Goal: Check status: Check status

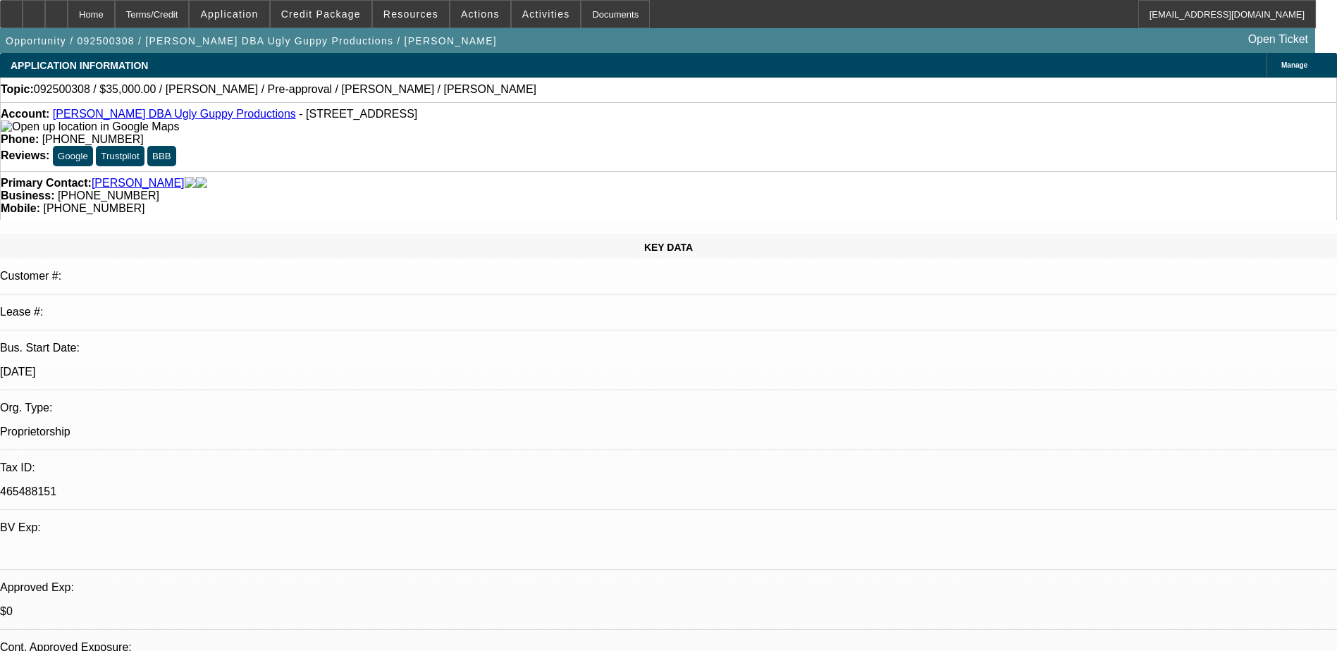
select select "0"
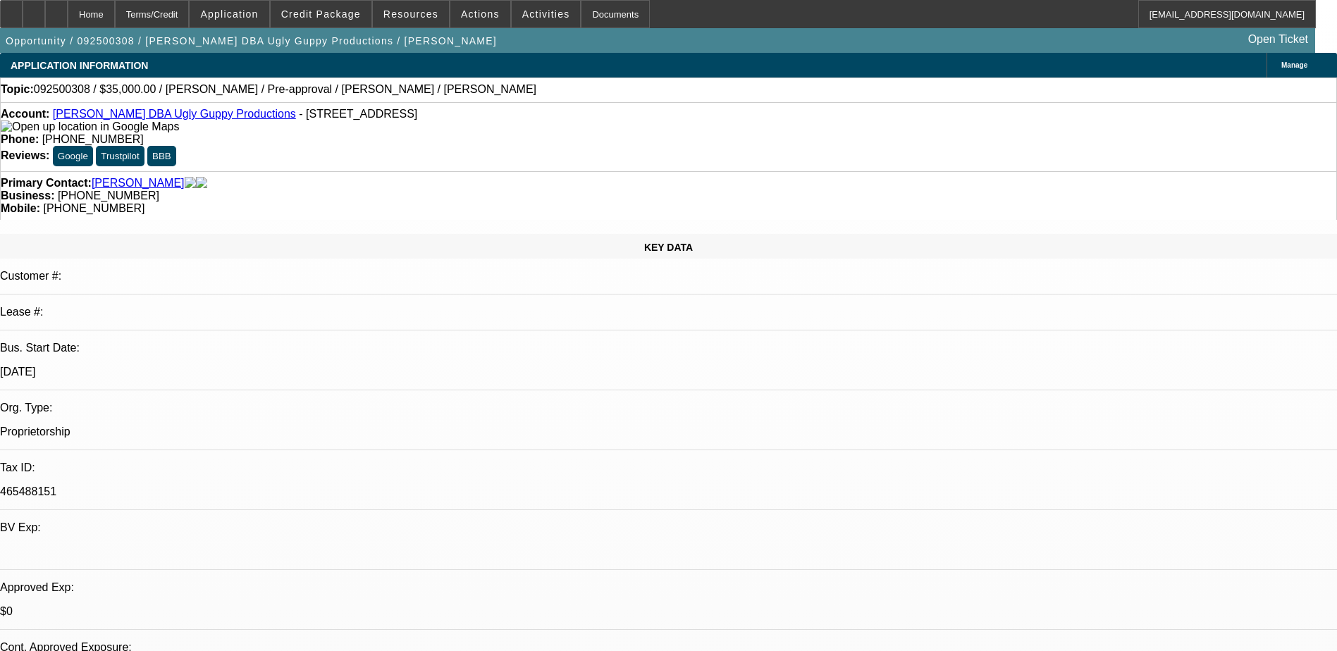
select select "0"
select select "1"
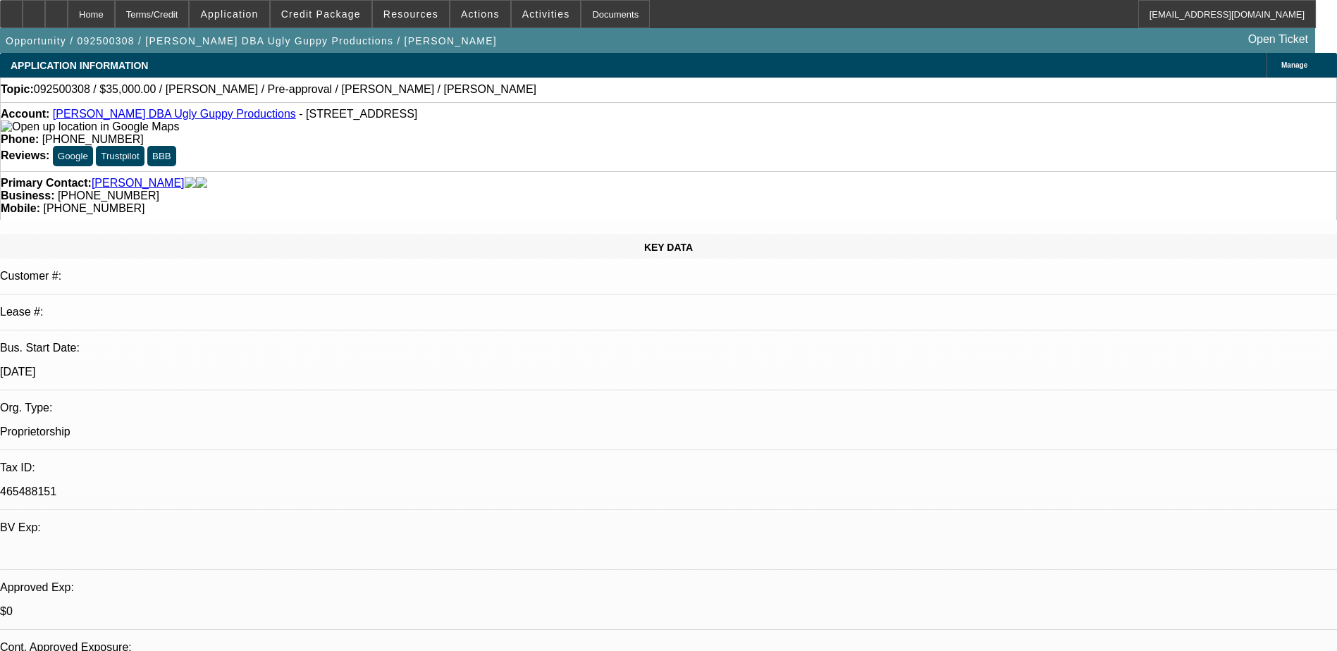
select select "1"
select select "6"
select select "1"
select select "6"
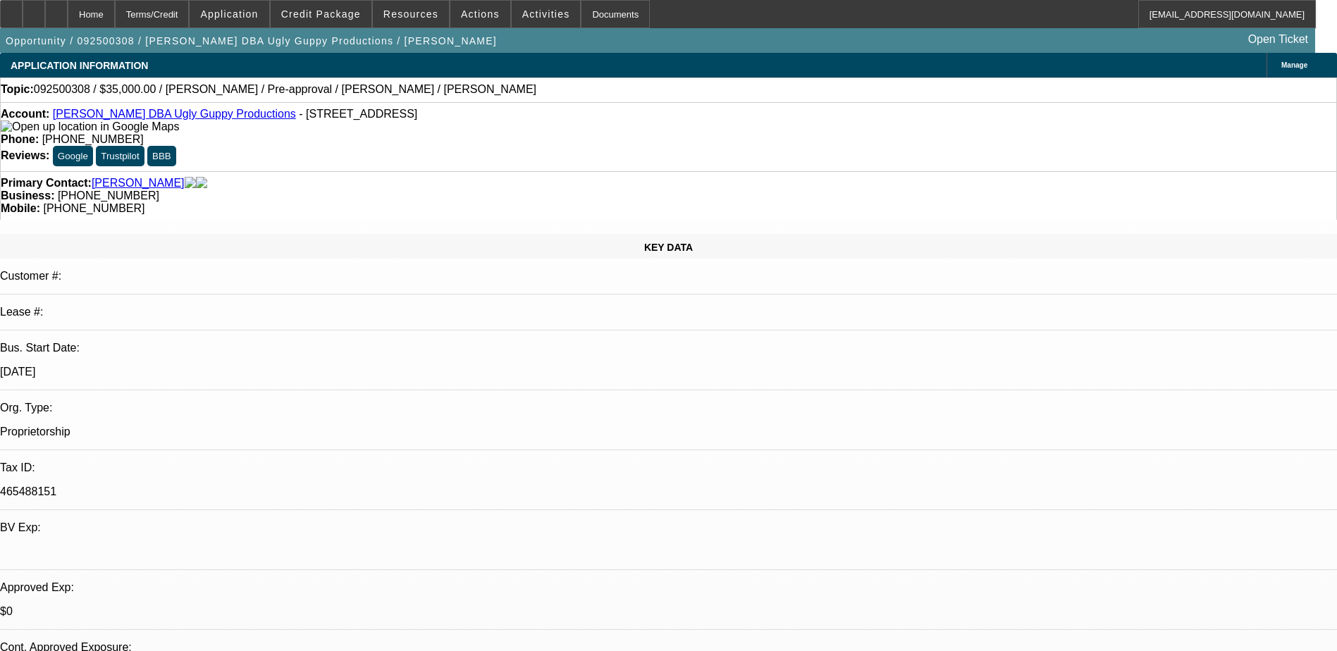
select select "1"
select select "6"
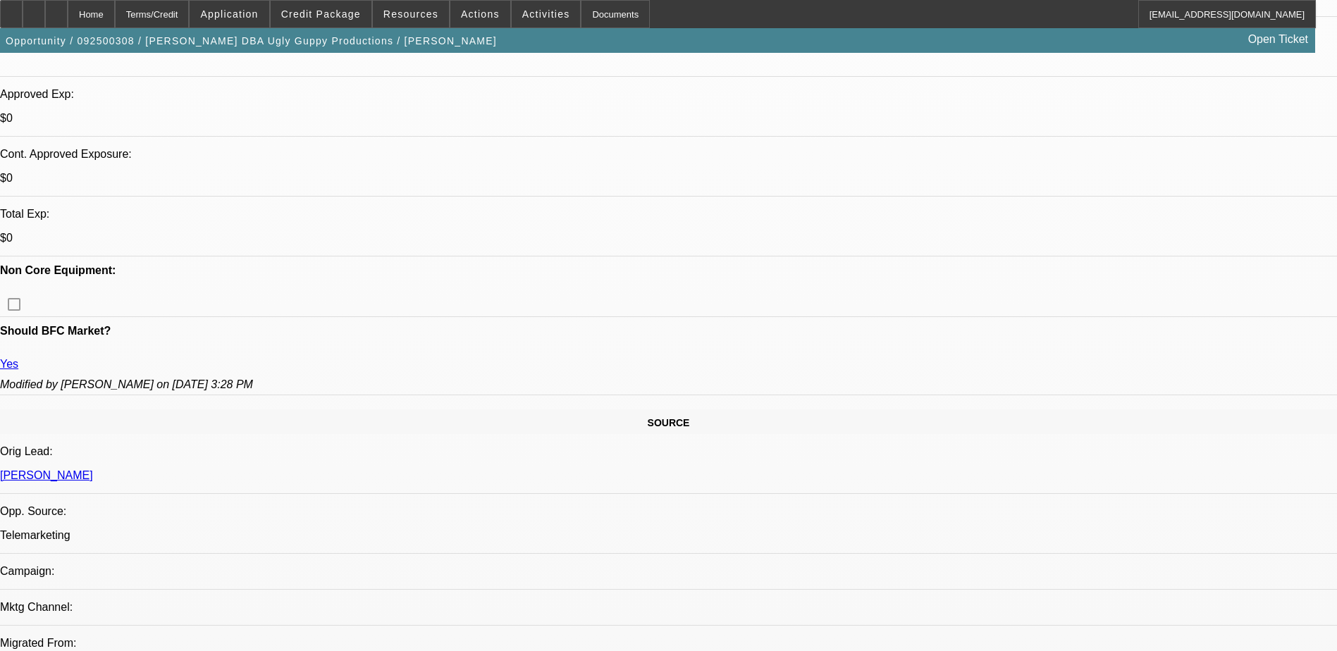
scroll to position [775, 0]
